Goal: Navigation & Orientation: Find specific page/section

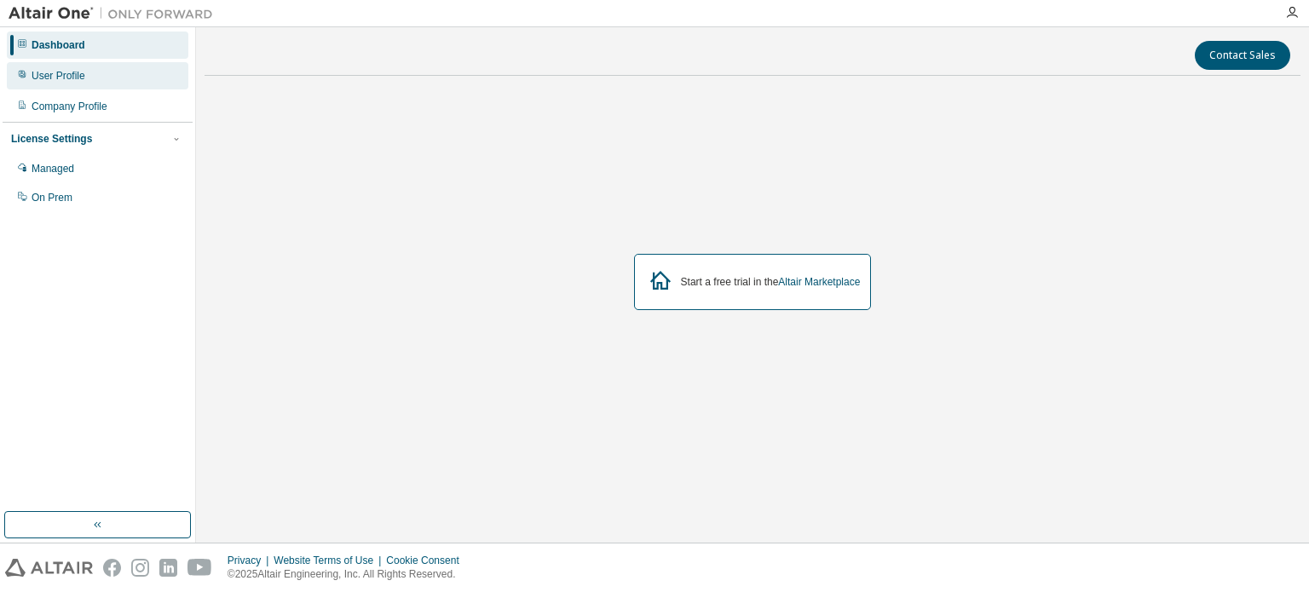
click at [112, 83] on div "User Profile" at bounding box center [98, 75] width 182 height 27
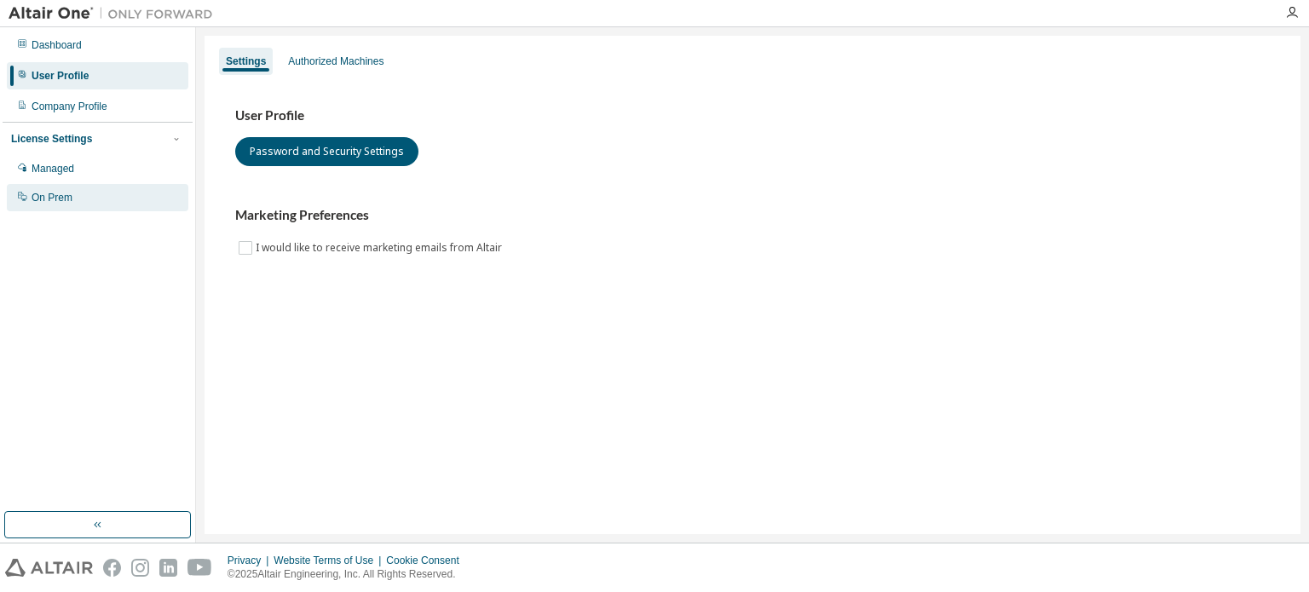
click at [100, 199] on div "On Prem" at bounding box center [98, 197] width 182 height 27
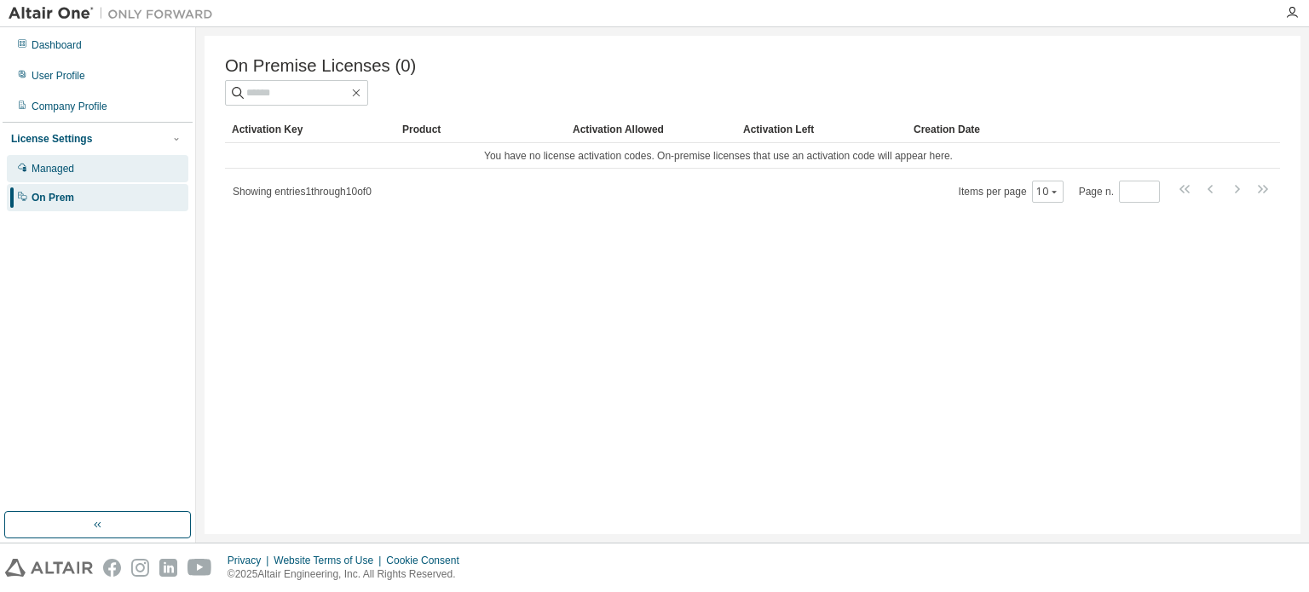
click at [147, 159] on div "Managed" at bounding box center [98, 168] width 182 height 27
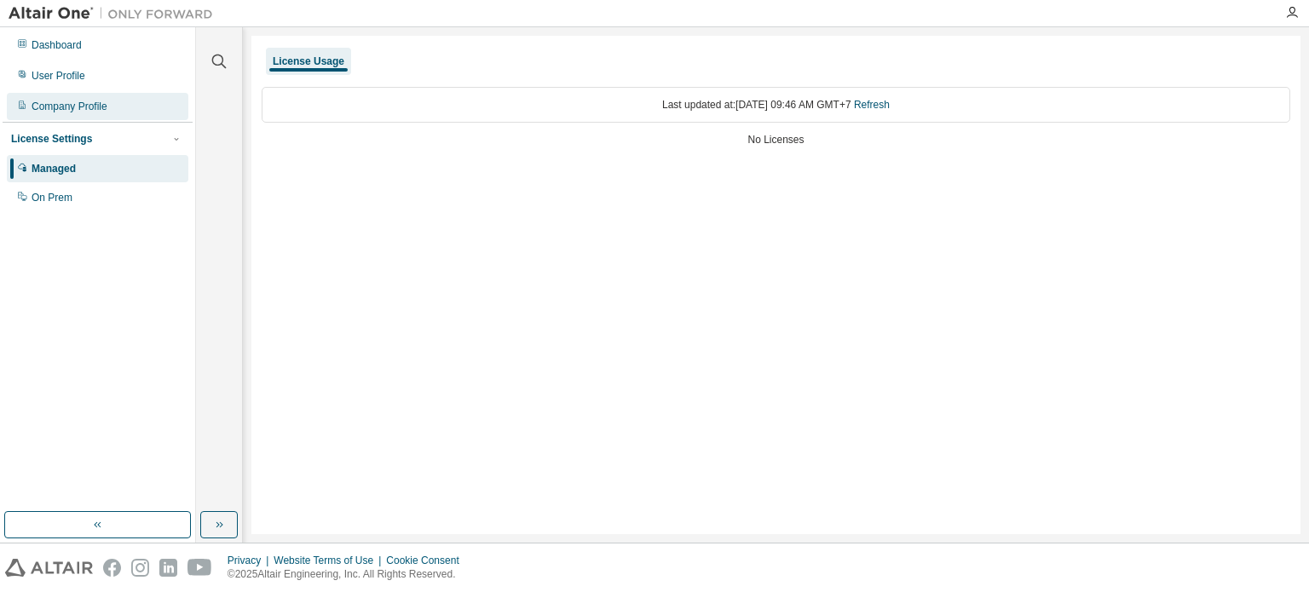
click at [130, 112] on div "Company Profile" at bounding box center [98, 106] width 182 height 27
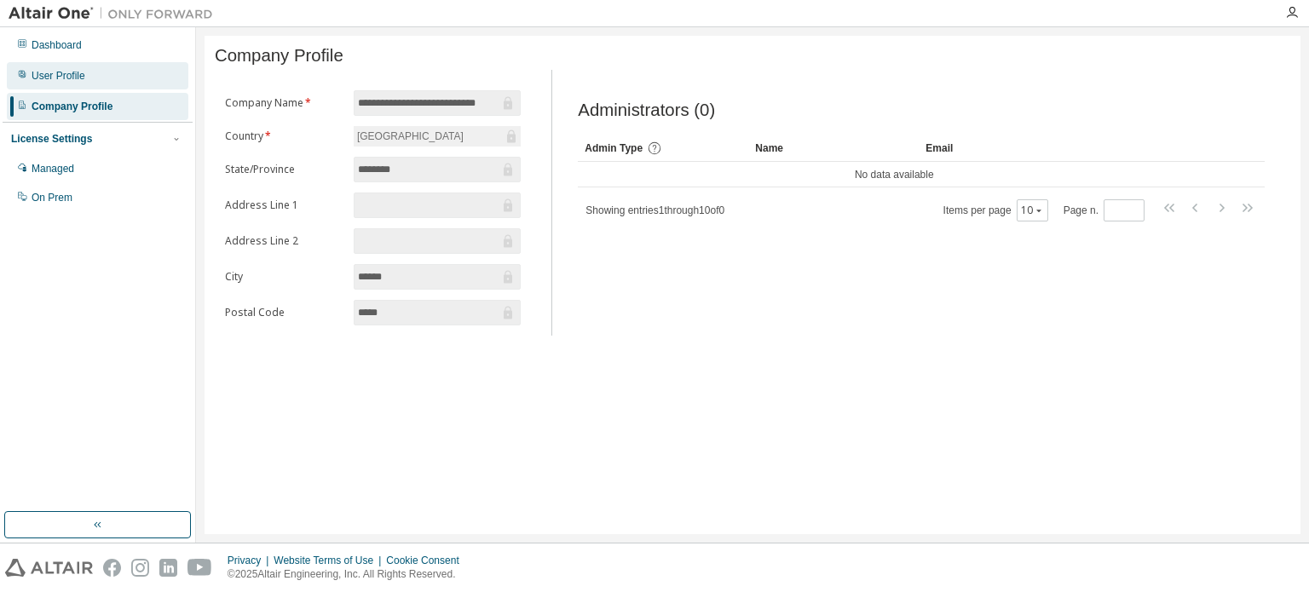
click at [118, 70] on div "User Profile" at bounding box center [98, 75] width 182 height 27
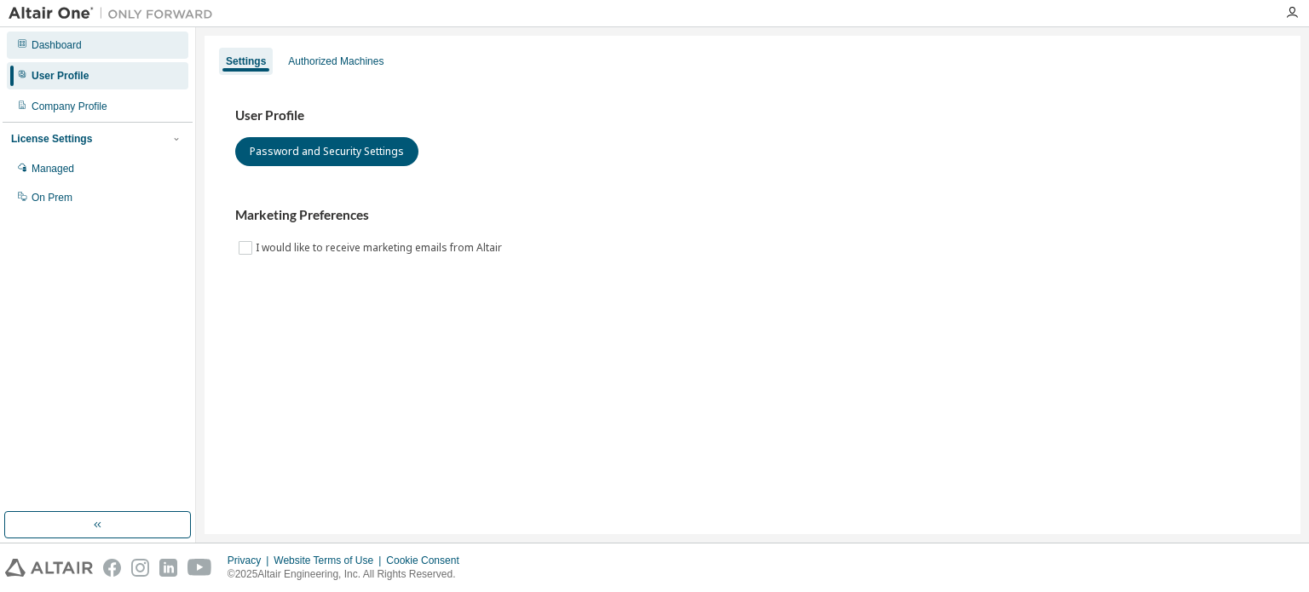
click at [121, 41] on div "Dashboard" at bounding box center [98, 45] width 182 height 27
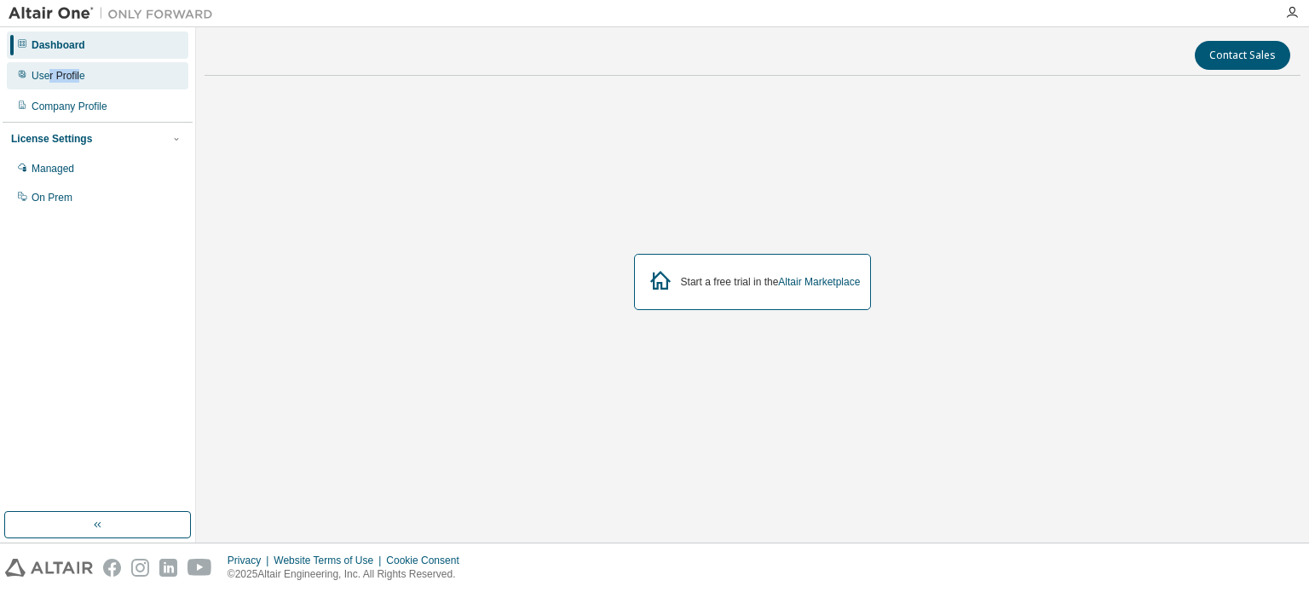
drag, startPoint x: 49, startPoint y: 61, endPoint x: 78, endPoint y: 85, distance: 38.7
click at [78, 85] on div "Dashboard User Profile Company Profile License Settings Managed On Prem" at bounding box center [98, 121] width 190 height 183
click at [78, 85] on div "User Profile" at bounding box center [98, 75] width 182 height 27
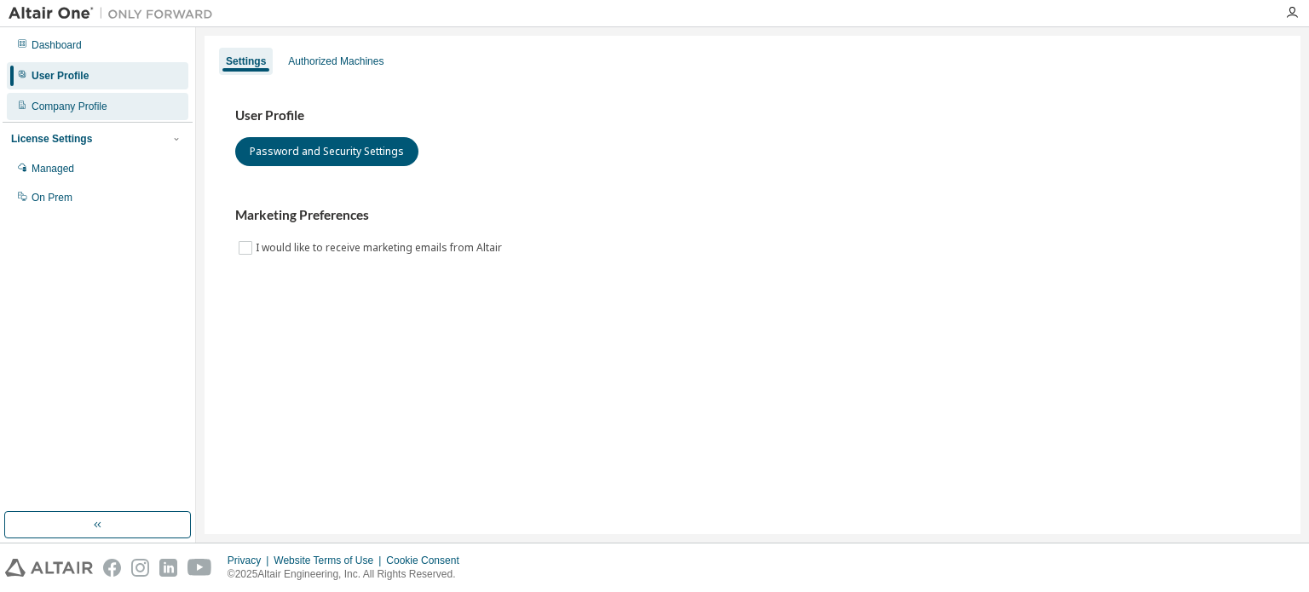
click at [84, 96] on div "Company Profile" at bounding box center [98, 106] width 182 height 27
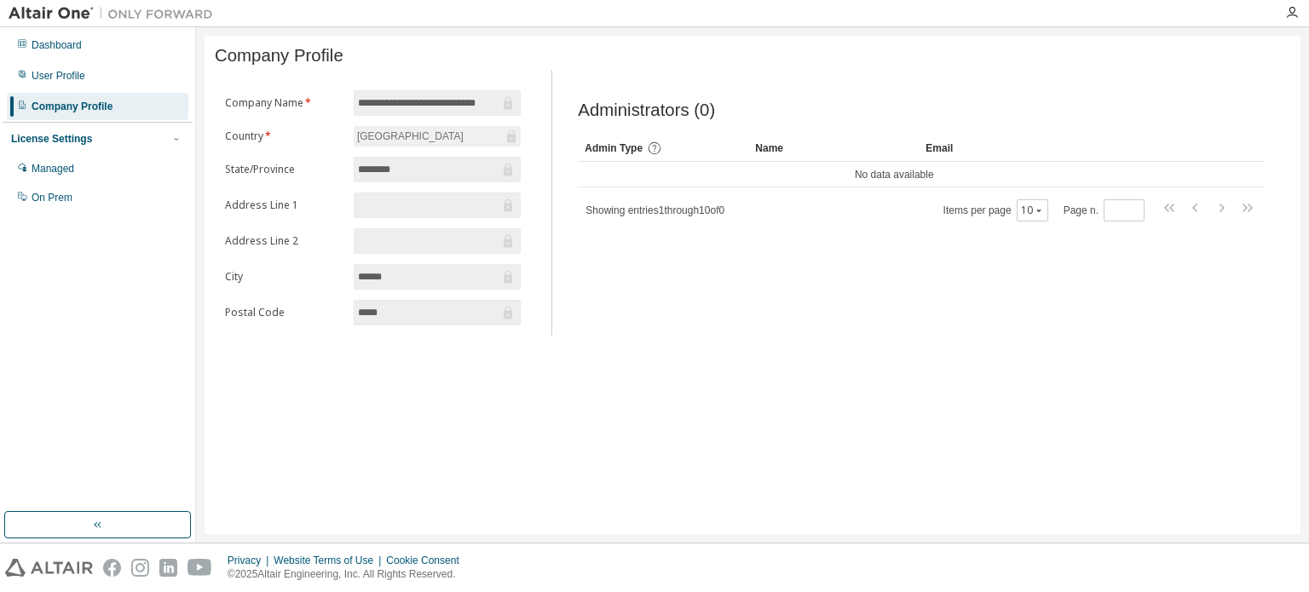
drag, startPoint x: 358, startPoint y: 109, endPoint x: 511, endPoint y: 96, distance: 153.9
click at [511, 96] on span "**********" at bounding box center [437, 103] width 167 height 26
